Goal: Task Accomplishment & Management: Complete application form

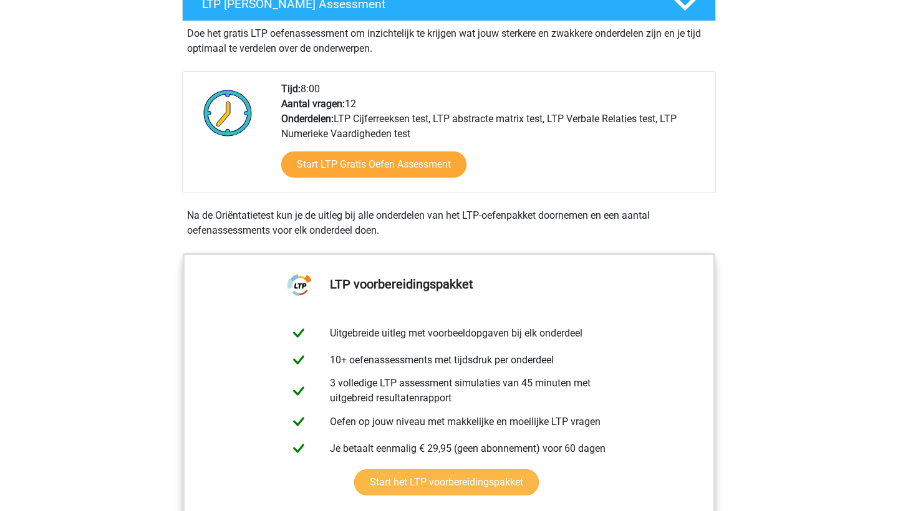
scroll to position [252, 0]
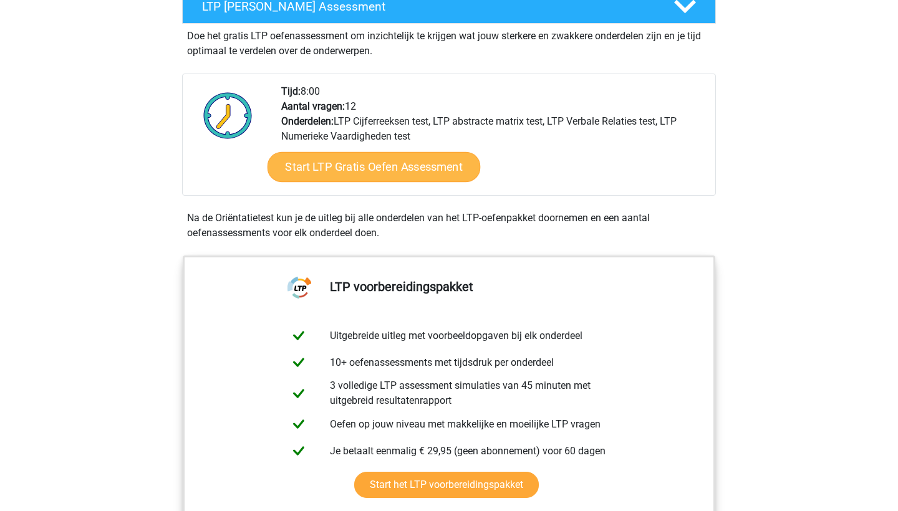
click at [367, 167] on link "Start LTP Gratis Oefen Assessment" at bounding box center [373, 167] width 213 height 30
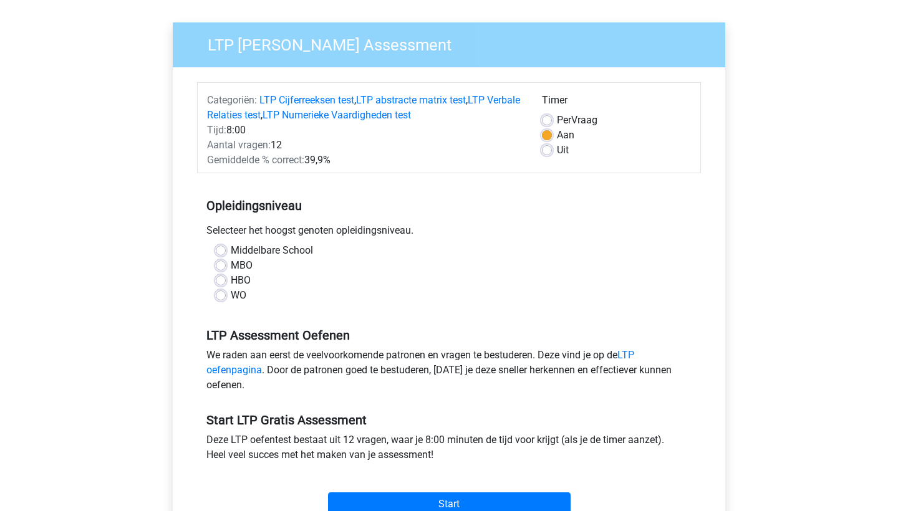
scroll to position [80, 0]
click at [231, 281] on label "HBO" at bounding box center [241, 280] width 20 height 15
click at [219, 281] on input "HBO" at bounding box center [221, 279] width 10 height 12
radio input "true"
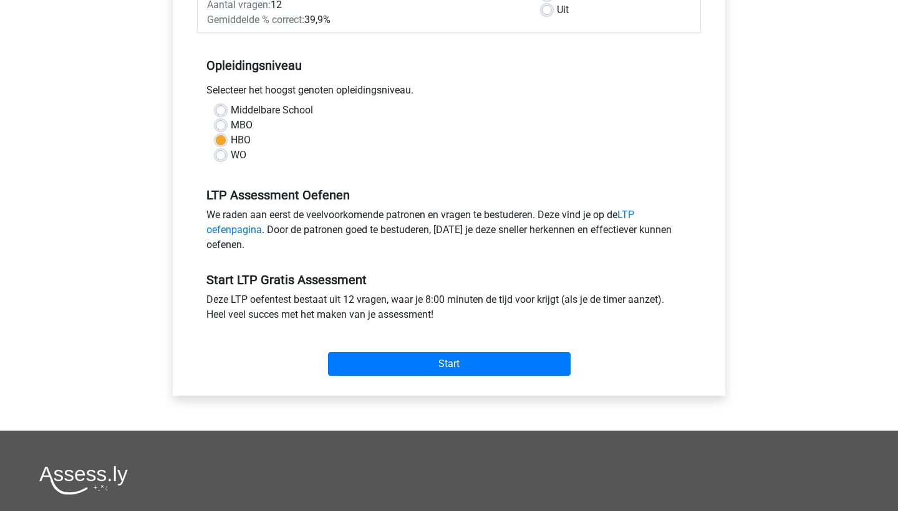
scroll to position [247, 0]
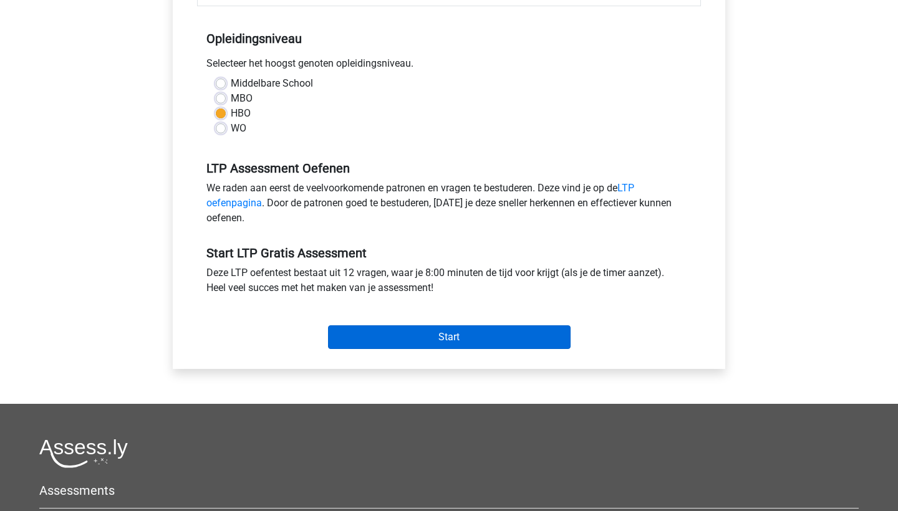
click at [374, 340] on input "Start" at bounding box center [449, 337] width 243 height 24
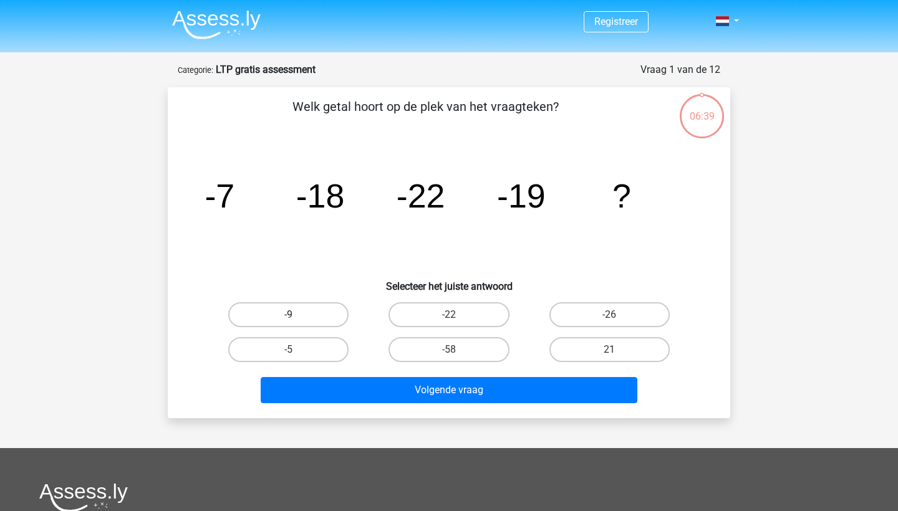
click at [294, 307] on label "-9" at bounding box center [288, 314] width 120 height 25
click at [294, 315] on input "-9" at bounding box center [293, 319] width 8 height 8
radio input "true"
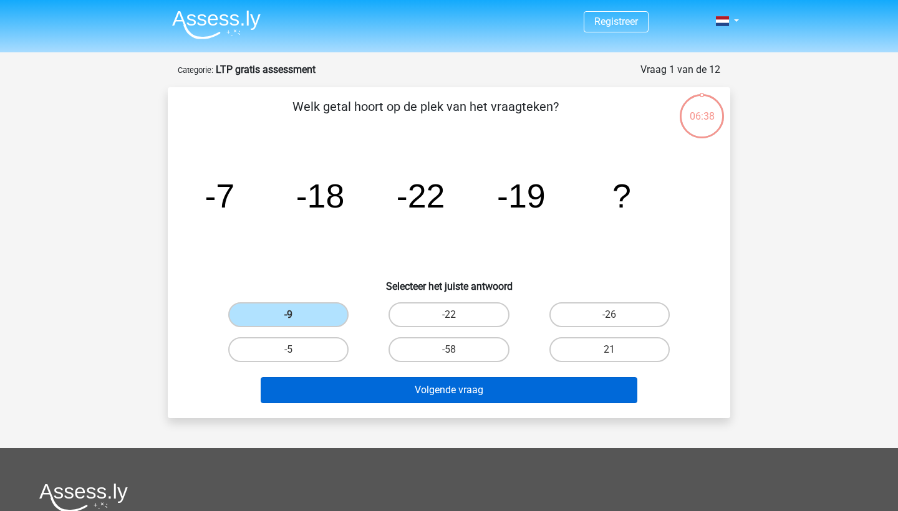
click at [374, 389] on button "Volgende vraag" at bounding box center [449, 390] width 377 height 26
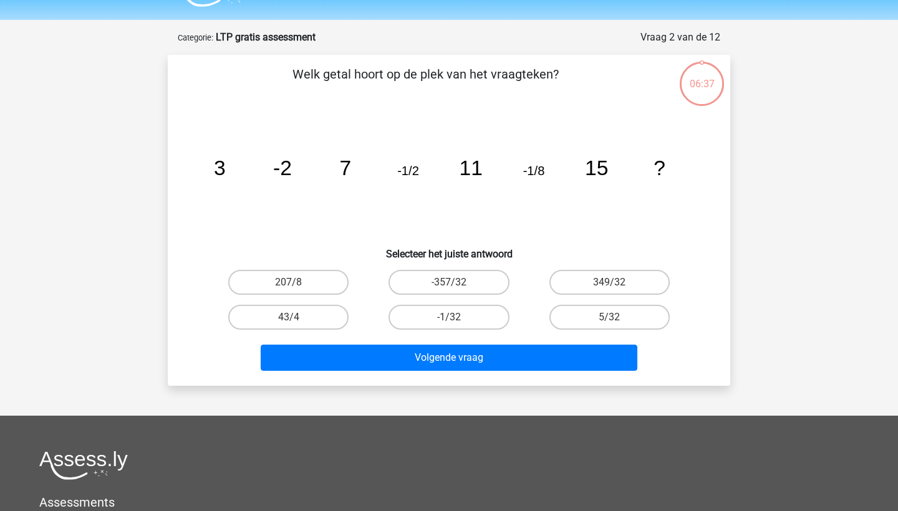
scroll to position [30, 0]
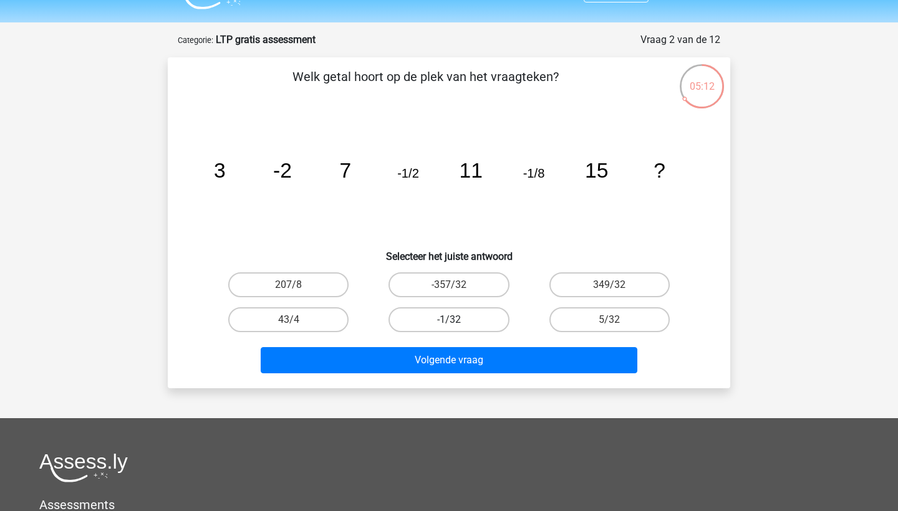
click at [486, 312] on label "-1/32" at bounding box center [448, 319] width 120 height 25
click at [457, 320] on input "-1/32" at bounding box center [453, 324] width 8 height 8
radio input "true"
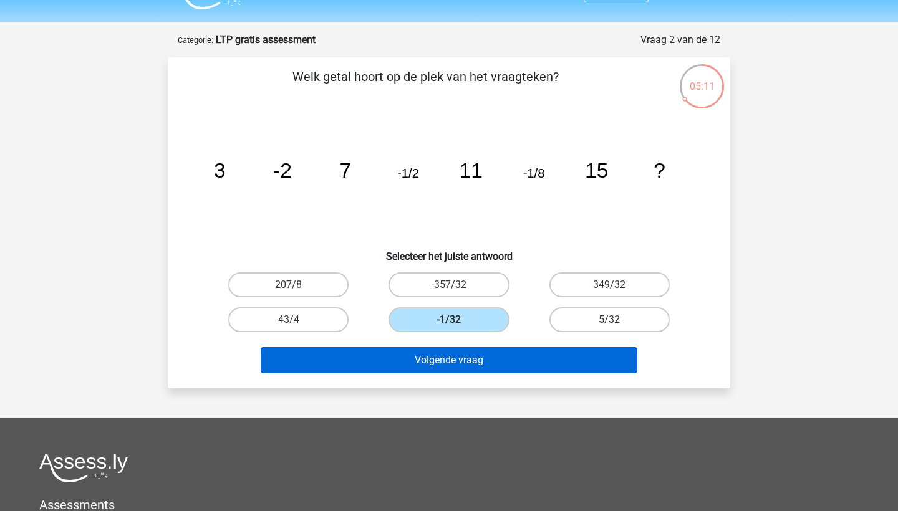
click at [503, 365] on button "Volgende vraag" at bounding box center [449, 360] width 377 height 26
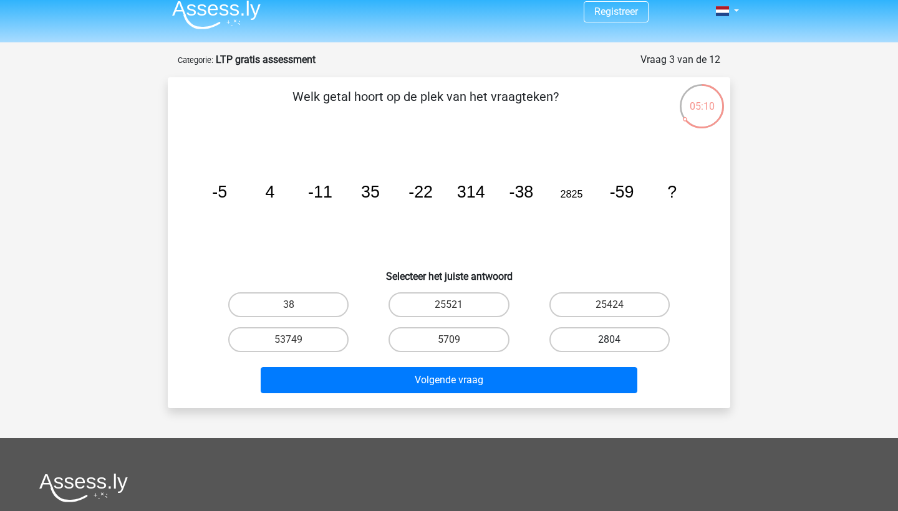
scroll to position [14, 0]
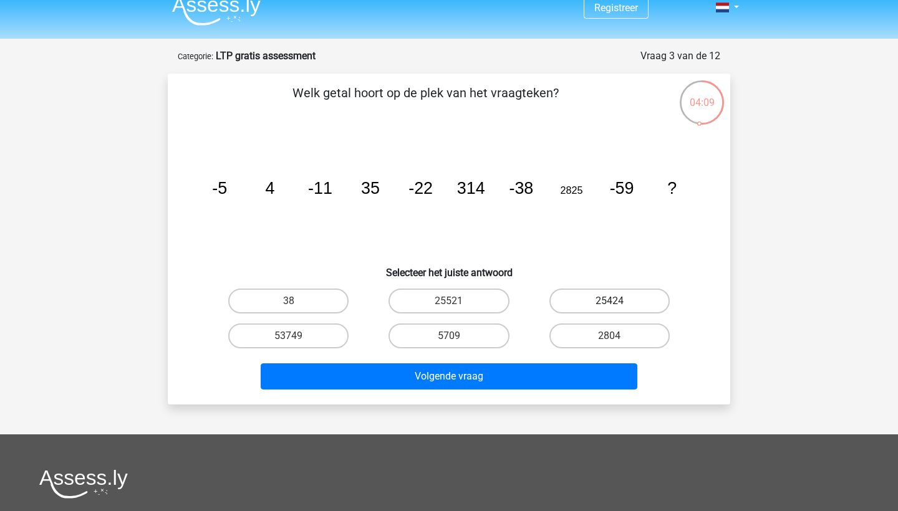
click at [605, 303] on label "25424" at bounding box center [609, 301] width 120 height 25
click at [609, 303] on input "25424" at bounding box center [613, 305] width 8 height 8
radio input "true"
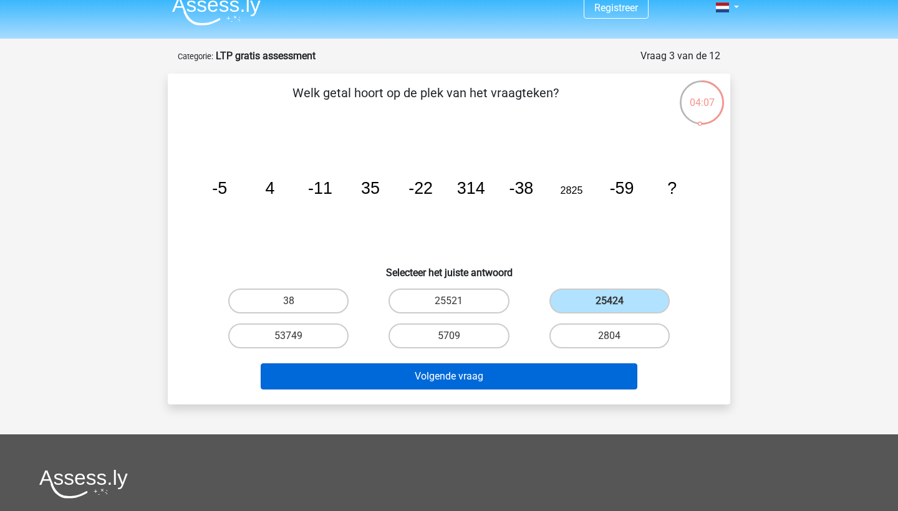
click at [570, 378] on button "Volgende vraag" at bounding box center [449, 376] width 377 height 26
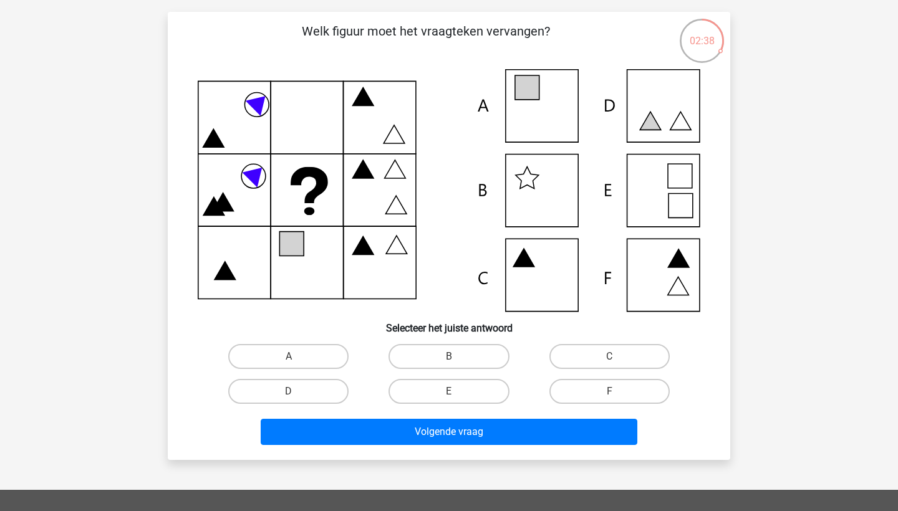
scroll to position [64, 0]
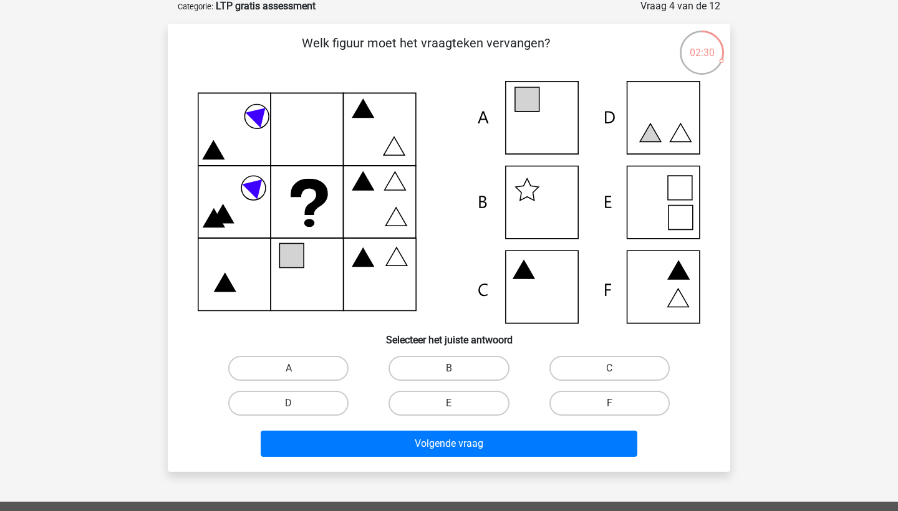
click at [562, 400] on label "F" at bounding box center [609, 403] width 120 height 25
click at [609, 403] on input "F" at bounding box center [613, 407] width 8 height 8
radio input "true"
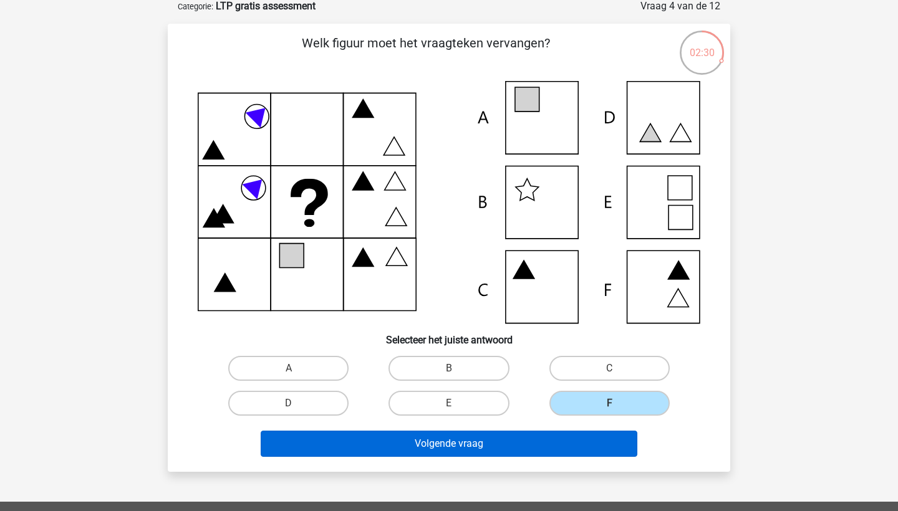
click at [514, 440] on button "Volgende vraag" at bounding box center [449, 444] width 377 height 26
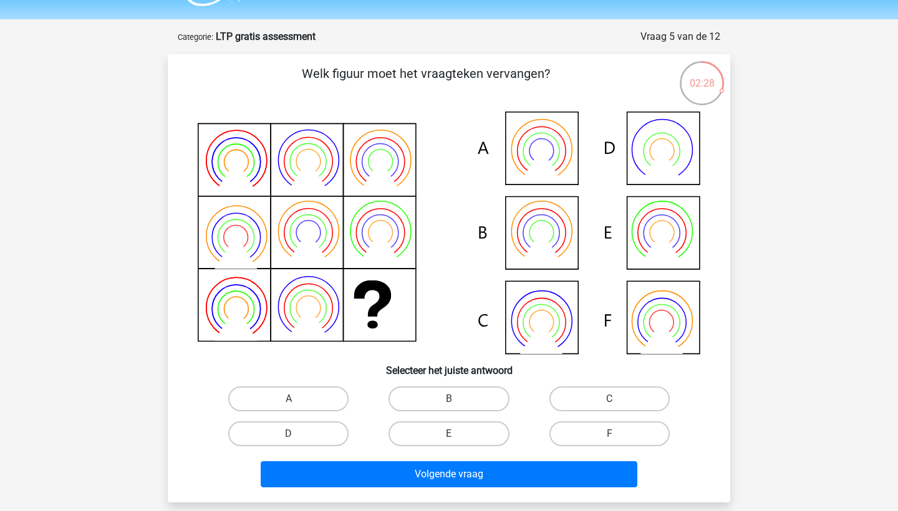
scroll to position [32, 0]
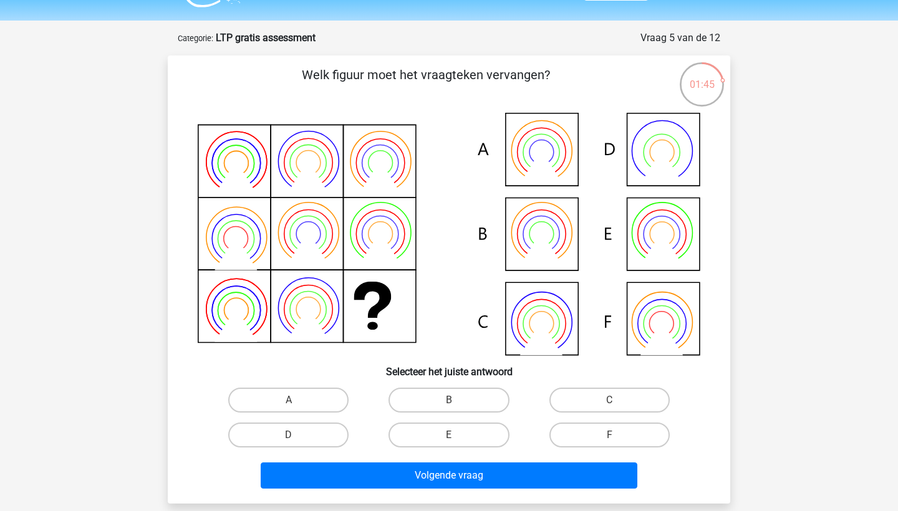
click at [565, 320] on icon at bounding box center [541, 324] width 49 height 49
click at [572, 408] on label "C" at bounding box center [609, 400] width 120 height 25
click at [609, 408] on input "C" at bounding box center [613, 404] width 8 height 8
radio input "true"
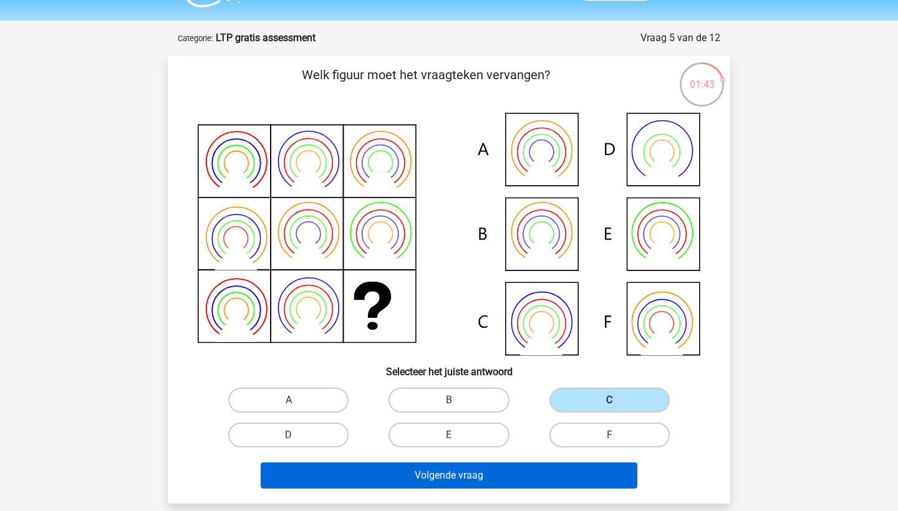
click at [552, 475] on button "Volgende vraag" at bounding box center [449, 476] width 377 height 26
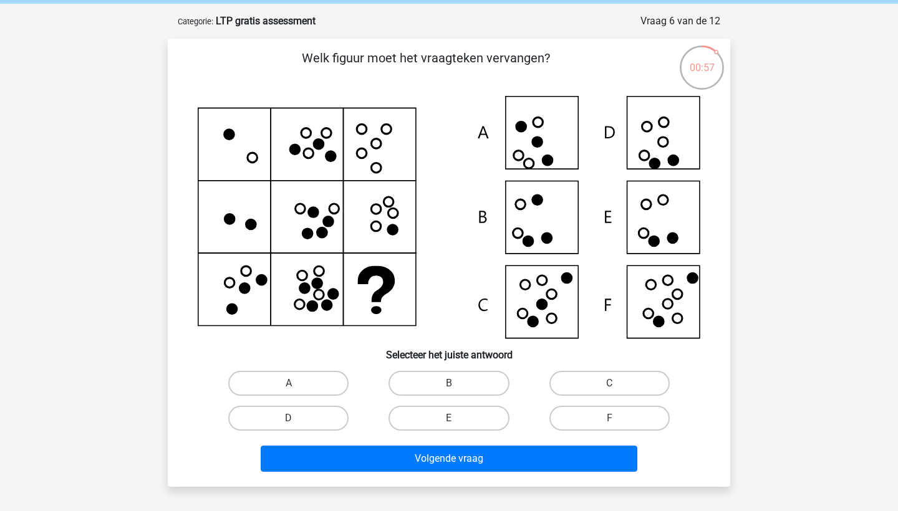
scroll to position [49, 0]
click at [320, 409] on label "D" at bounding box center [288, 418] width 120 height 25
click at [297, 418] on input "D" at bounding box center [293, 422] width 8 height 8
radio input "true"
click at [330, 491] on div "Registreer" at bounding box center [449, 398] width 898 height 895
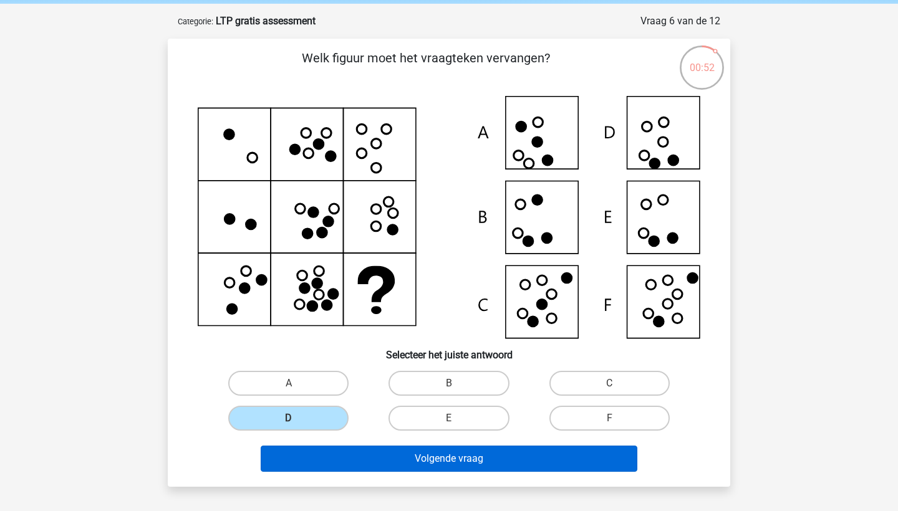
click at [330, 469] on button "Volgende vraag" at bounding box center [449, 459] width 377 height 26
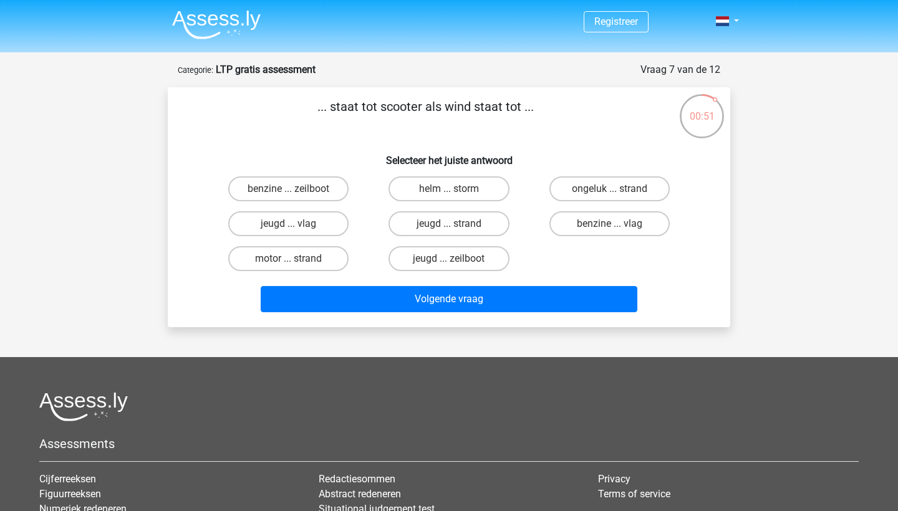
scroll to position [0, 0]
click at [342, 183] on label "benzine ... zeilboot" at bounding box center [288, 188] width 120 height 25
click at [297, 189] on input "benzine ... zeilboot" at bounding box center [293, 193] width 8 height 8
radio input "true"
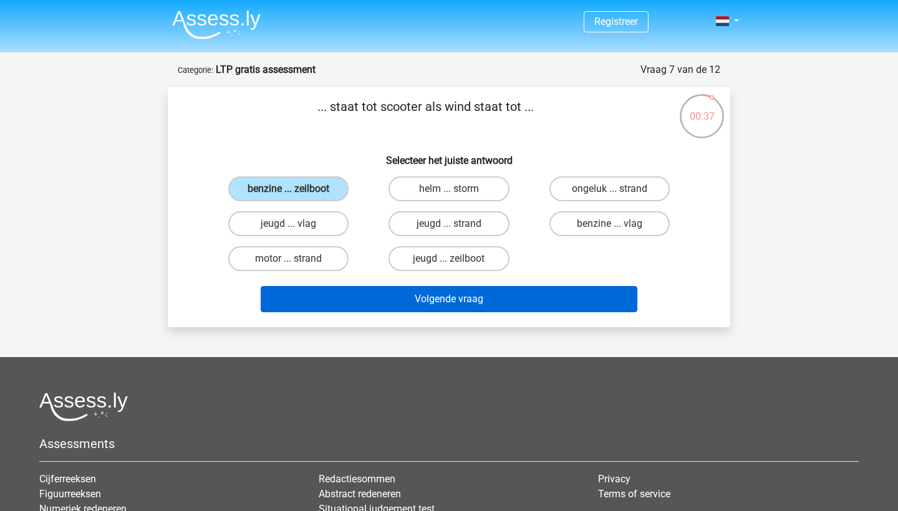
click at [367, 312] on button "Volgende vraag" at bounding box center [449, 299] width 377 height 26
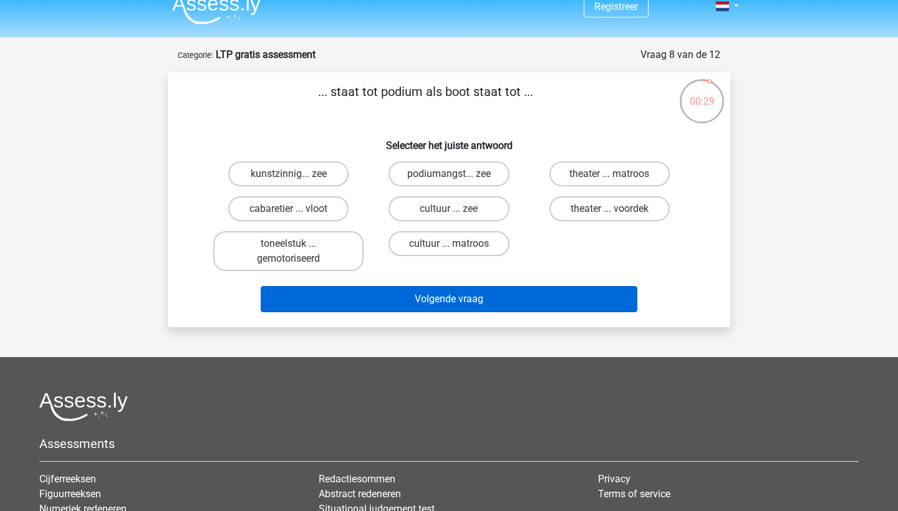
scroll to position [16, 0]
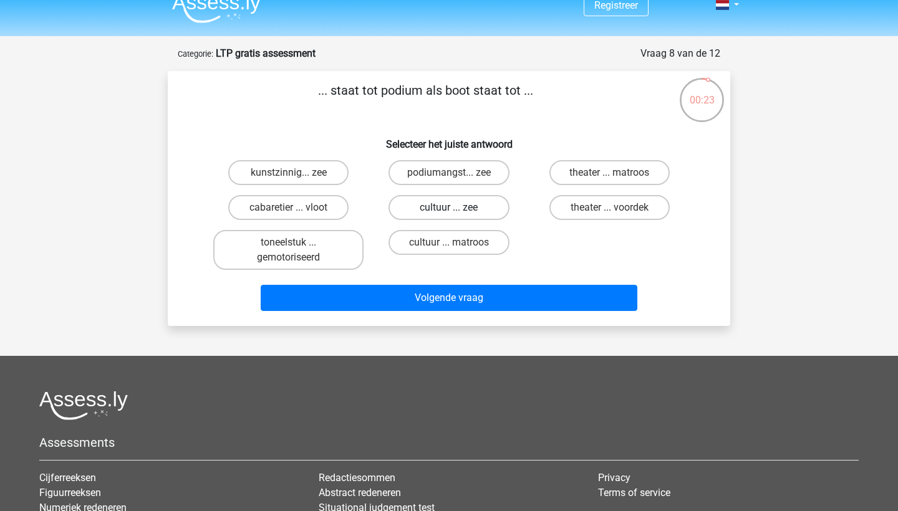
click at [416, 213] on label "cultuur ... zee" at bounding box center [448, 207] width 120 height 25
click at [449, 213] on input "cultuur ... zee" at bounding box center [453, 212] width 8 height 8
radio input "true"
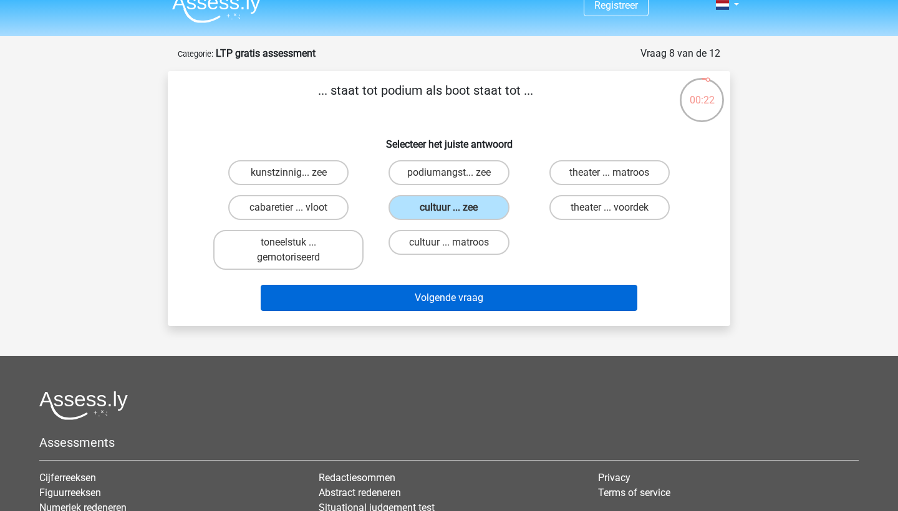
click at [383, 296] on button "Volgende vraag" at bounding box center [449, 298] width 377 height 26
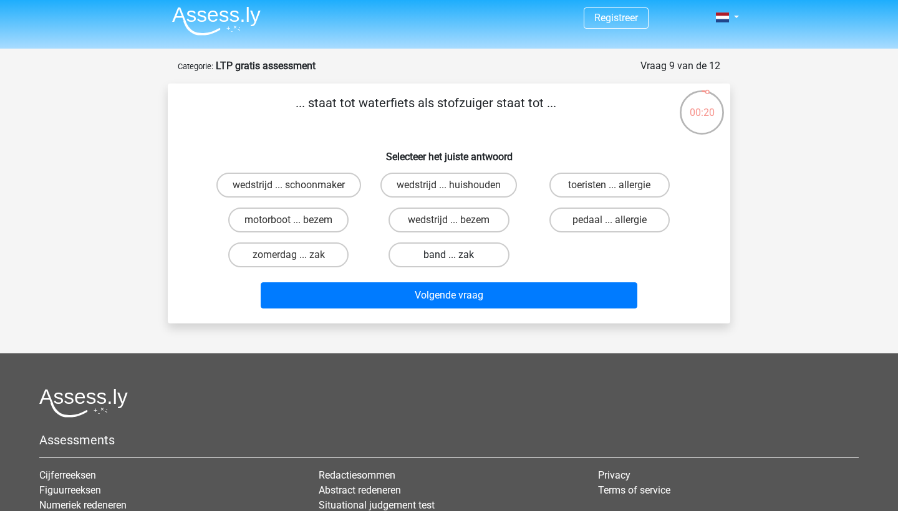
scroll to position [3, 0]
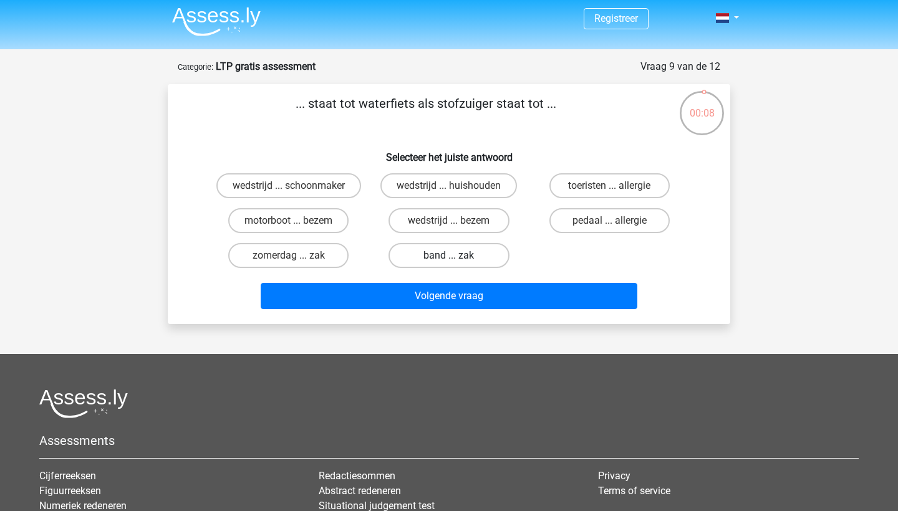
click at [472, 254] on label "band ... zak" at bounding box center [448, 255] width 120 height 25
click at [457, 256] on input "band ... zak" at bounding box center [453, 260] width 8 height 8
radio input "true"
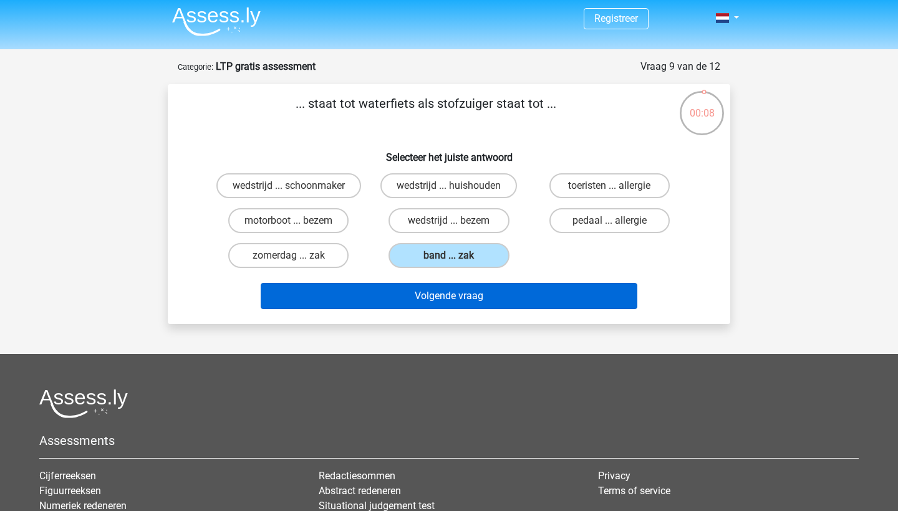
click at [458, 285] on button "Volgende vraag" at bounding box center [449, 296] width 377 height 26
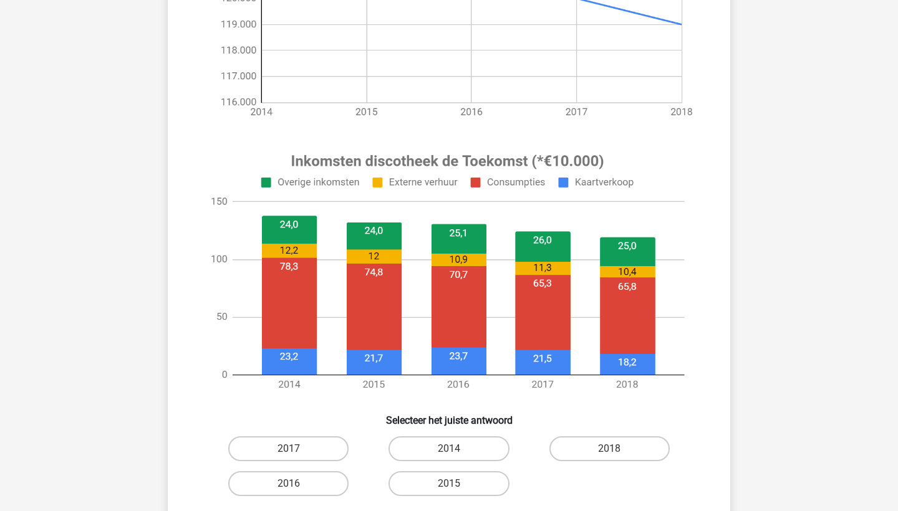
scroll to position [400, 0]
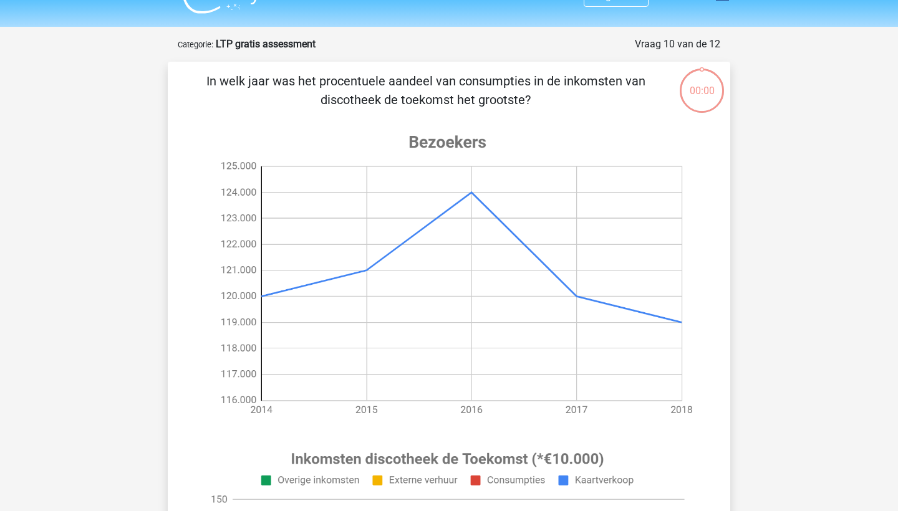
scroll to position [159, 0]
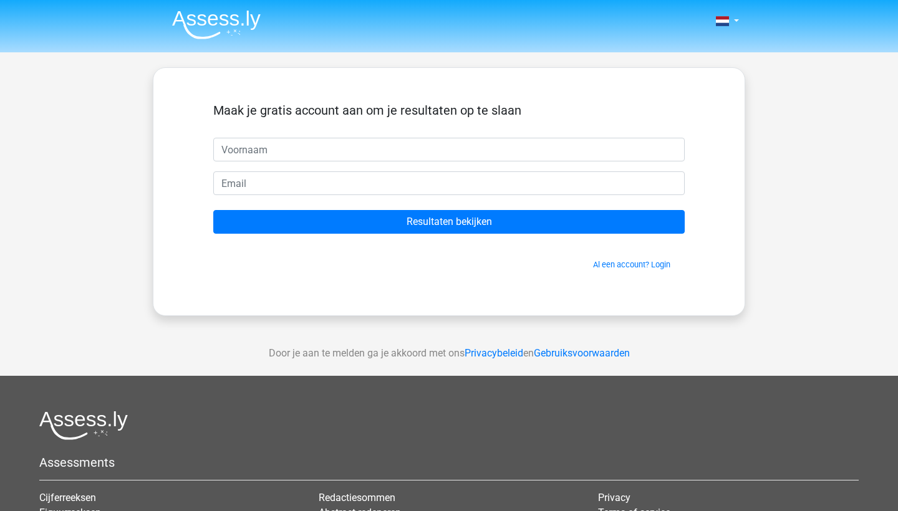
click at [676, 150] on input "text" at bounding box center [448, 150] width 471 height 24
click at [673, 150] on input "text" at bounding box center [448, 150] width 471 height 24
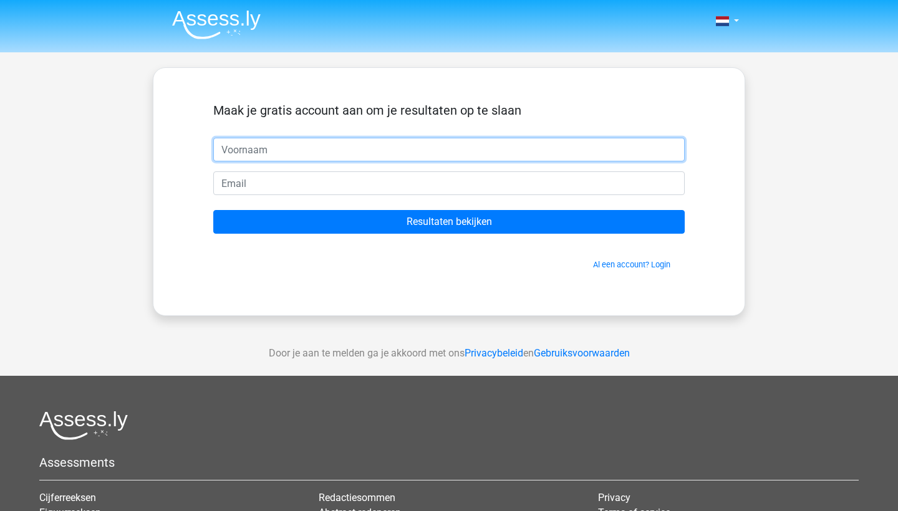
type input "Zienat"
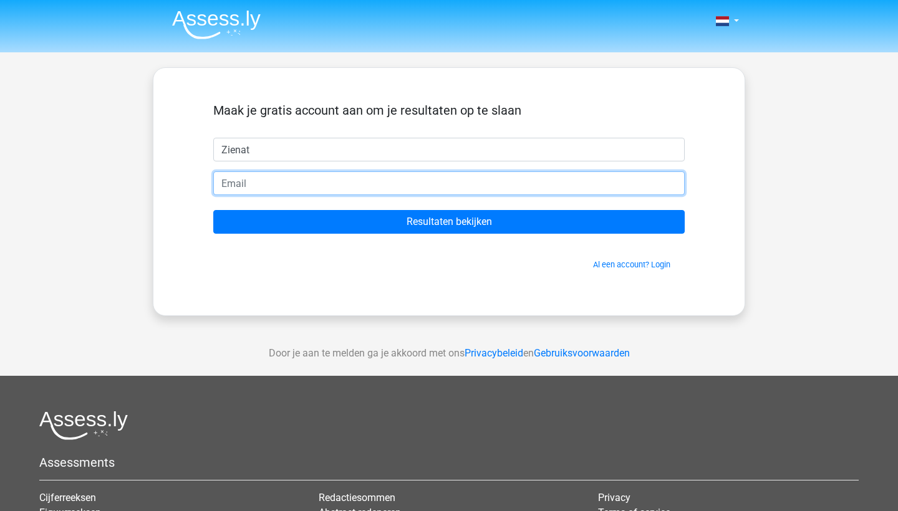
type input "zienat01@gmail.com"
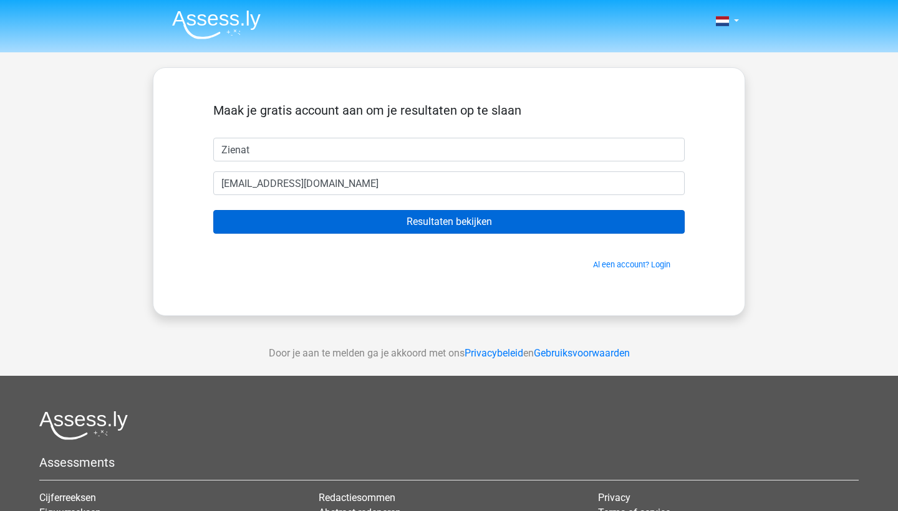
click at [597, 228] on input "Resultaten bekijken" at bounding box center [448, 222] width 471 height 24
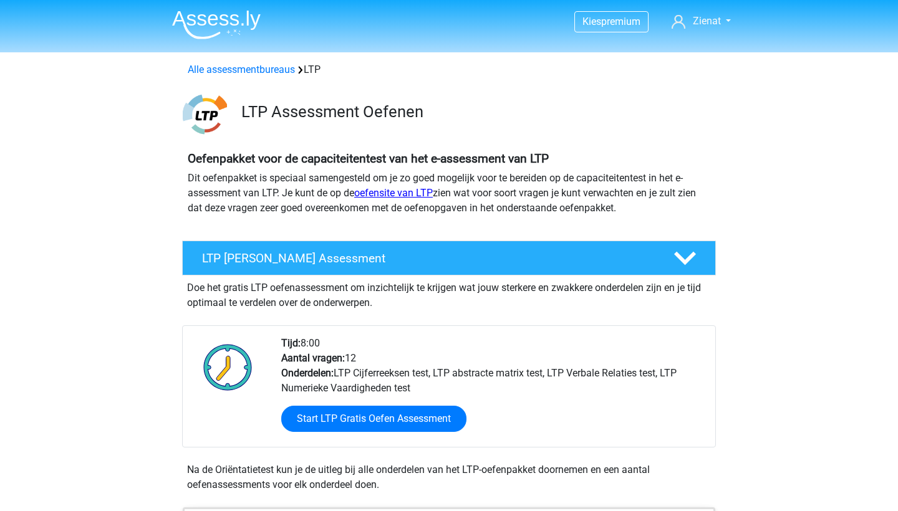
click at [413, 195] on link "oefensite van LTP" at bounding box center [393, 193] width 79 height 12
